Goal: Information Seeking & Learning: Learn about a topic

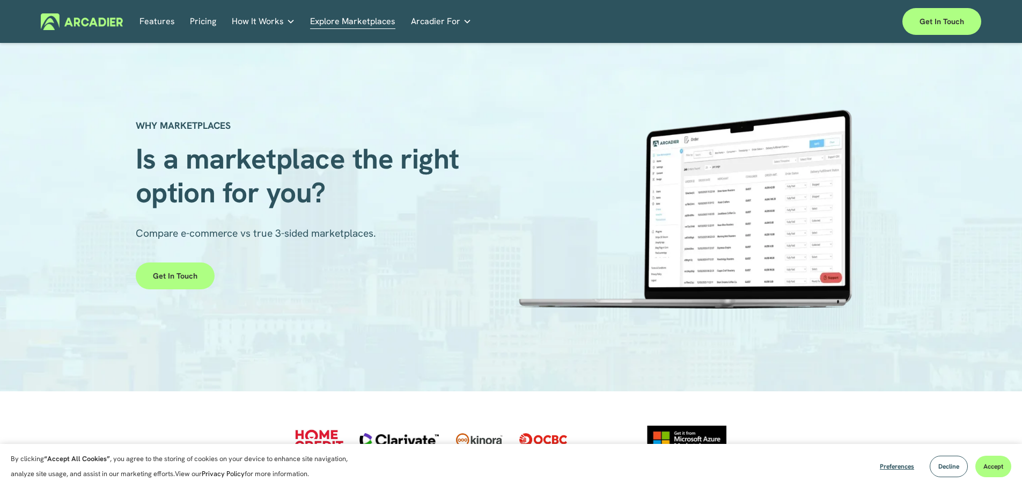
click at [153, 20] on link "Features" at bounding box center [157, 21] width 35 height 17
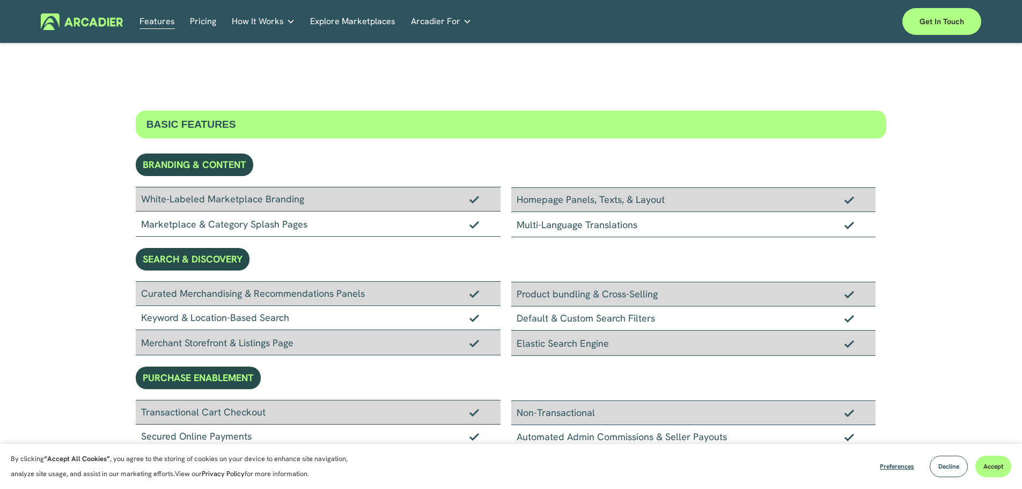
click at [369, 21] on link "Explore Marketplaces" at bounding box center [352, 21] width 85 height 17
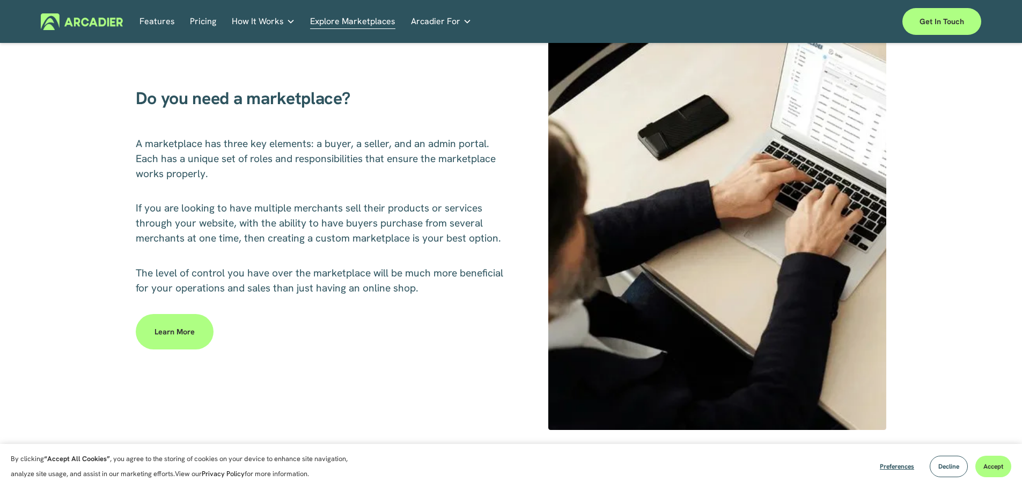
scroll to position [268, 0]
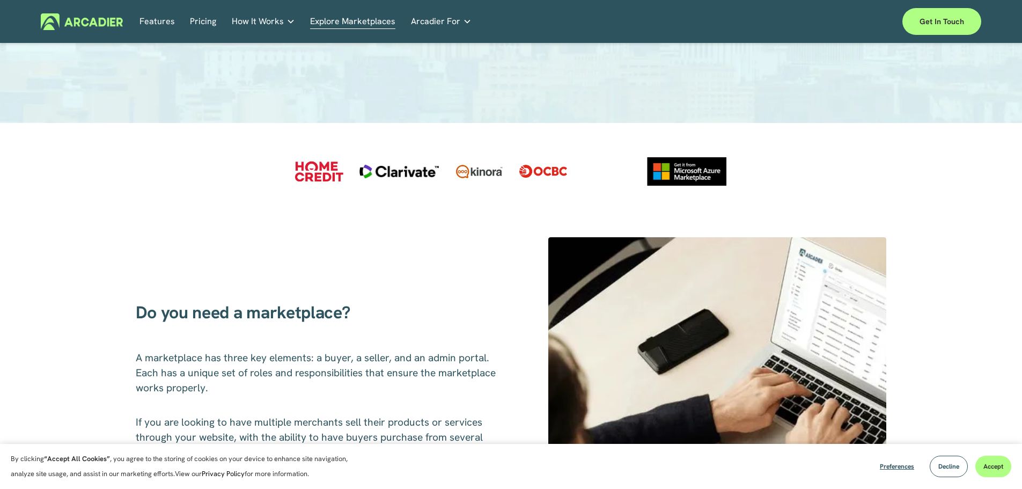
click at [440, 21] on span "Arcadier For" at bounding box center [435, 21] width 49 height 15
click at [0, 0] on link "Automotive Associations We power automotive association member services seamles…" at bounding box center [0, 0] width 0 height 0
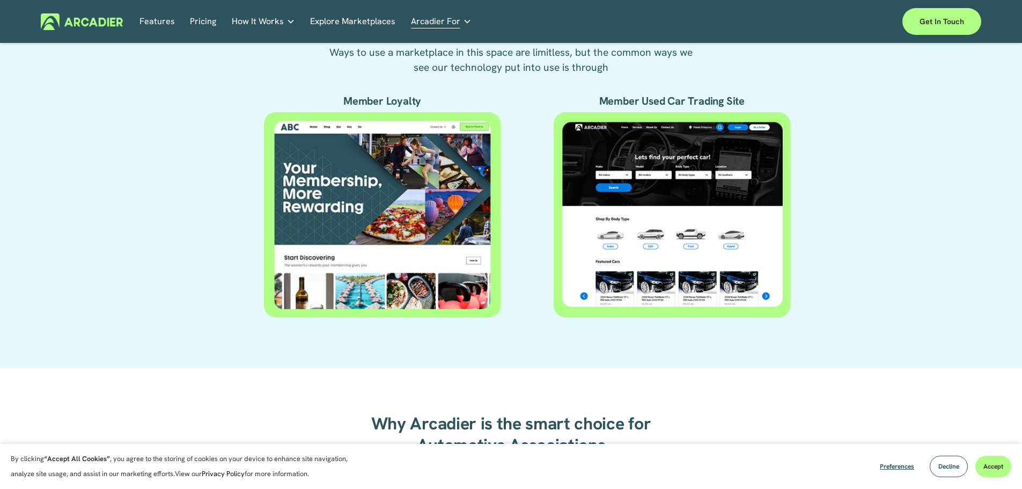
scroll to position [537, 0]
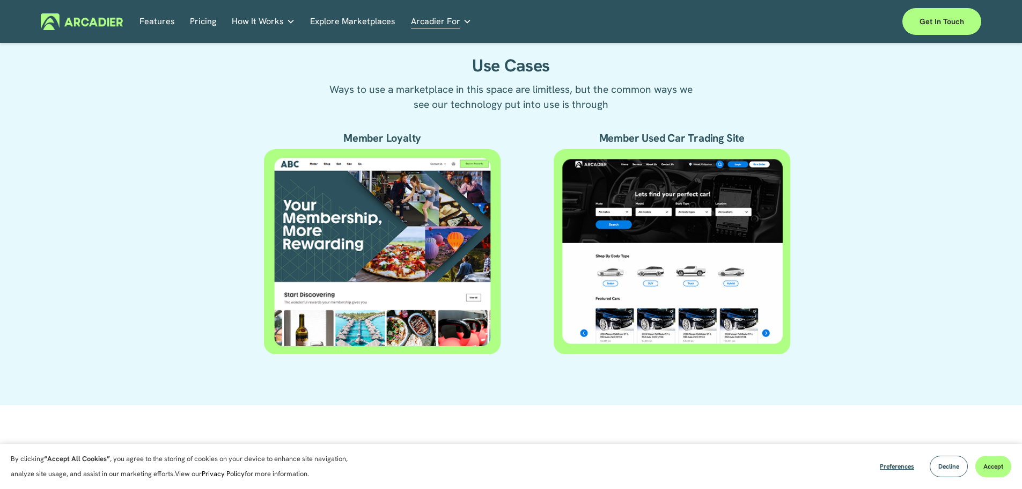
click at [640, 231] on div at bounding box center [672, 252] width 237 height 206
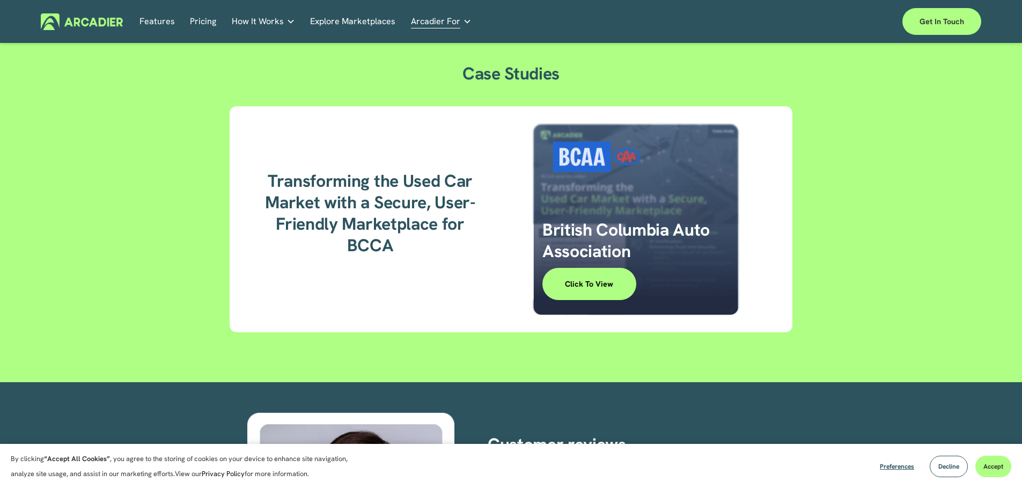
scroll to position [1395, 0]
click at [586, 282] on link "Click to View" at bounding box center [589, 284] width 94 height 32
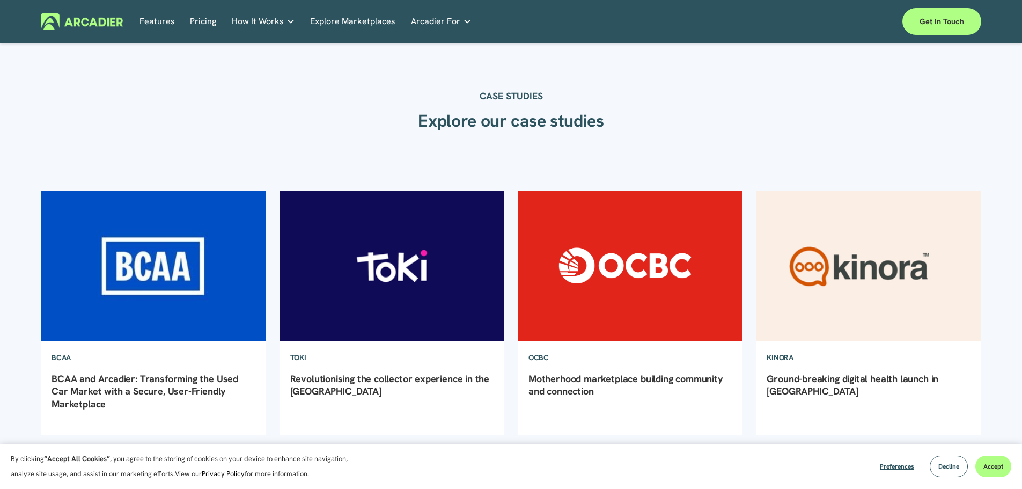
click at [190, 270] on img at bounding box center [154, 266] width 228 height 152
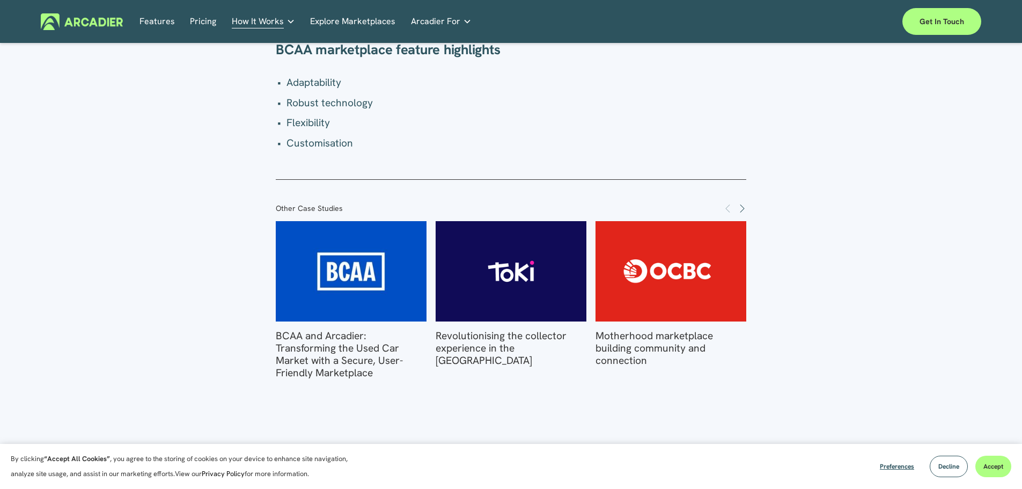
scroll to position [1686, 0]
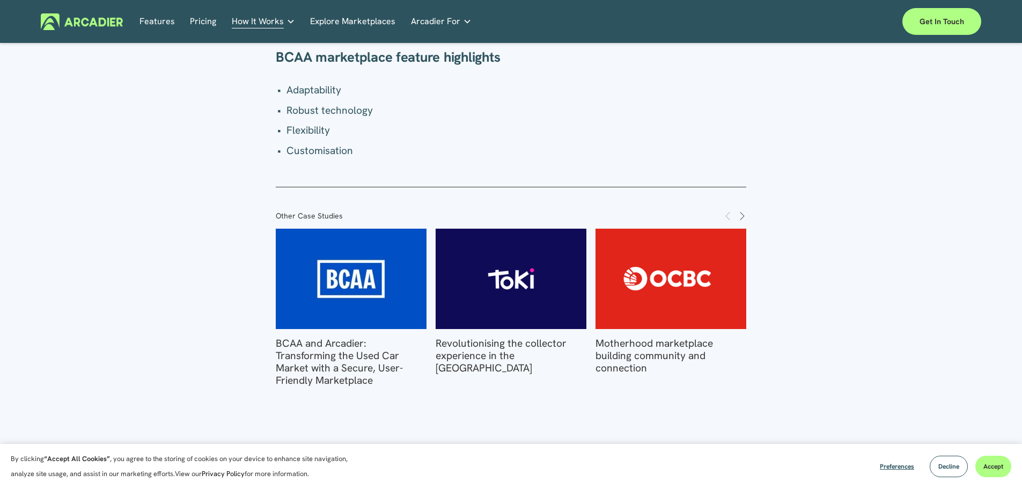
click at [340, 275] on img at bounding box center [351, 279] width 209 height 100
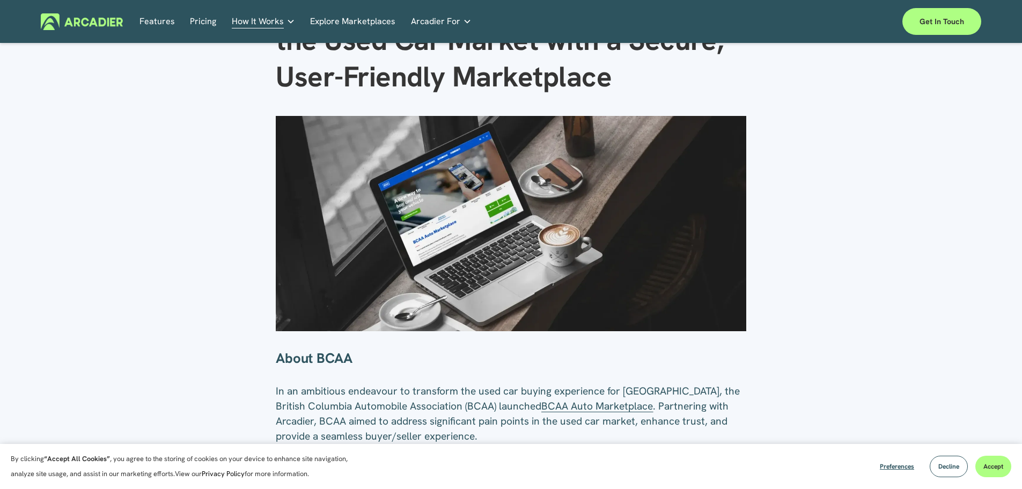
scroll to position [215, 0]
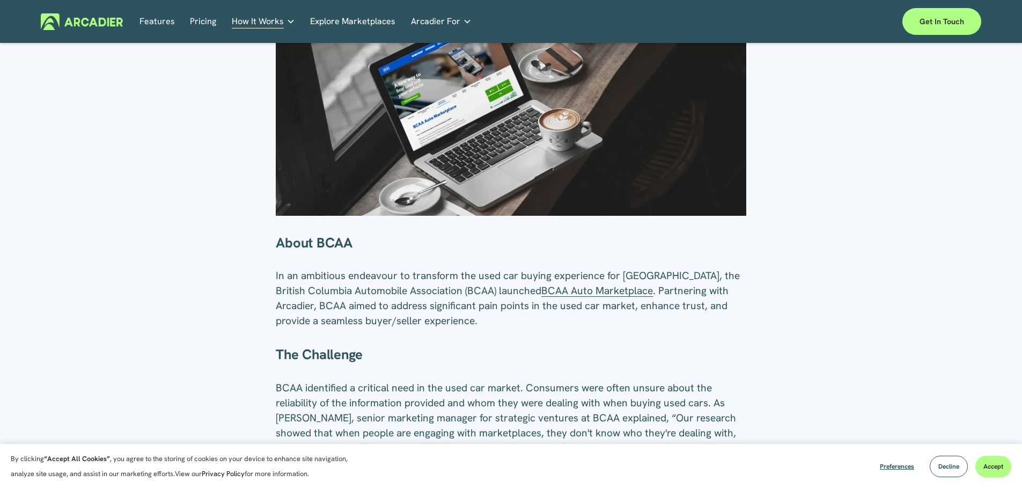
click at [593, 291] on span "BCAA Auto Marketplace" at bounding box center [597, 290] width 112 height 13
click at [581, 295] on span "BCAA Auto Marketplace" at bounding box center [597, 290] width 112 height 13
